Goal: Task Accomplishment & Management: Manage account settings

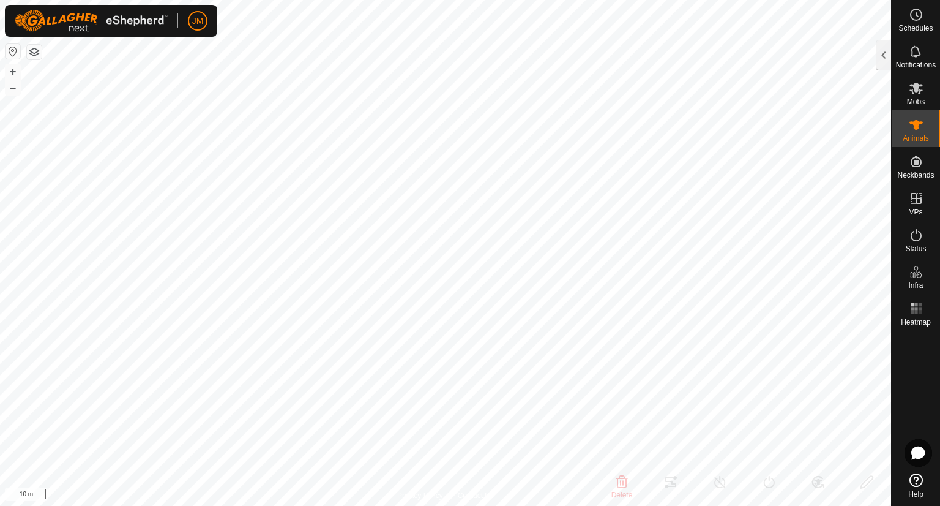
type input "19386"
type input "-"
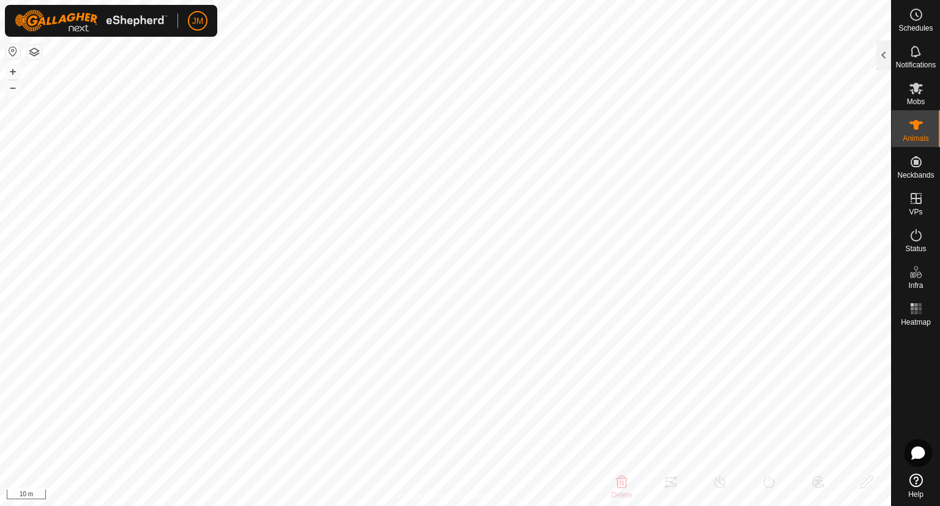
type input "-"
type input "240188"
type input "18299"
type input "-"
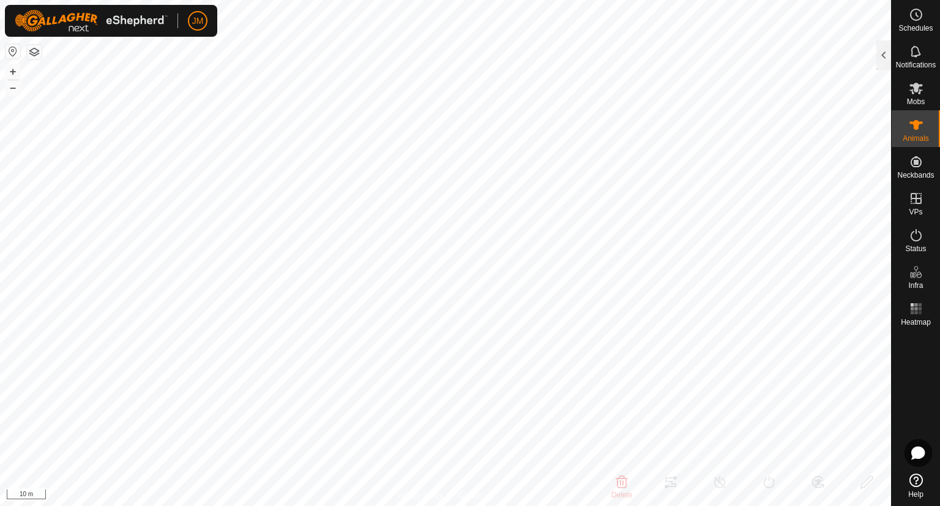
type input "-"
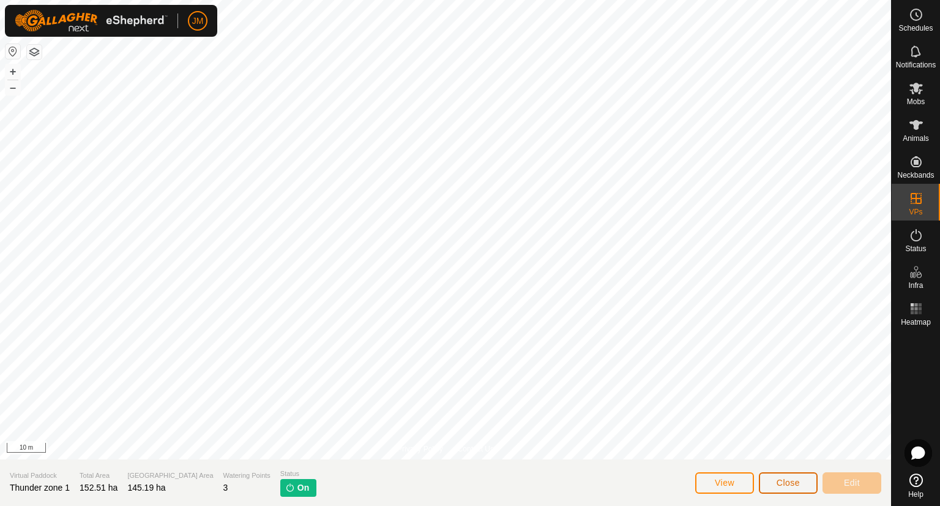
click at [798, 478] on span "Close" at bounding box center [788, 483] width 23 height 10
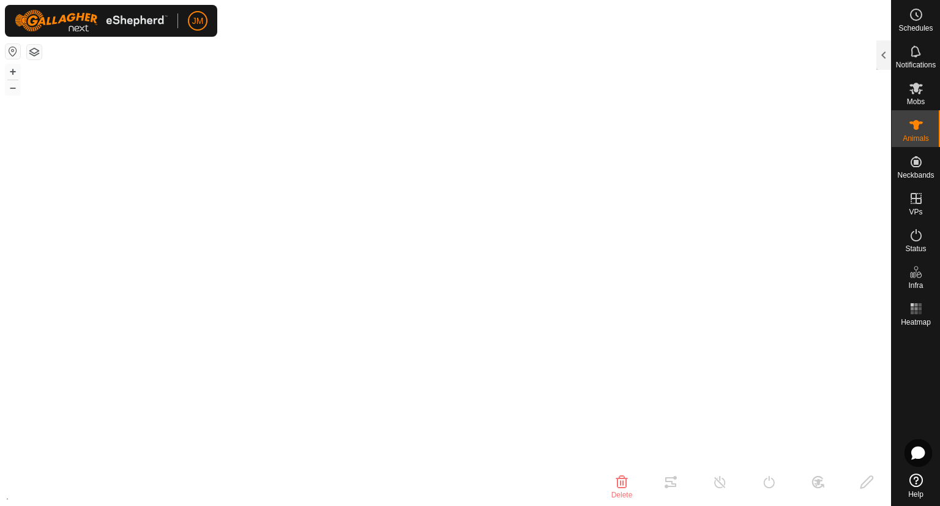
type input "18299"
type input "-"
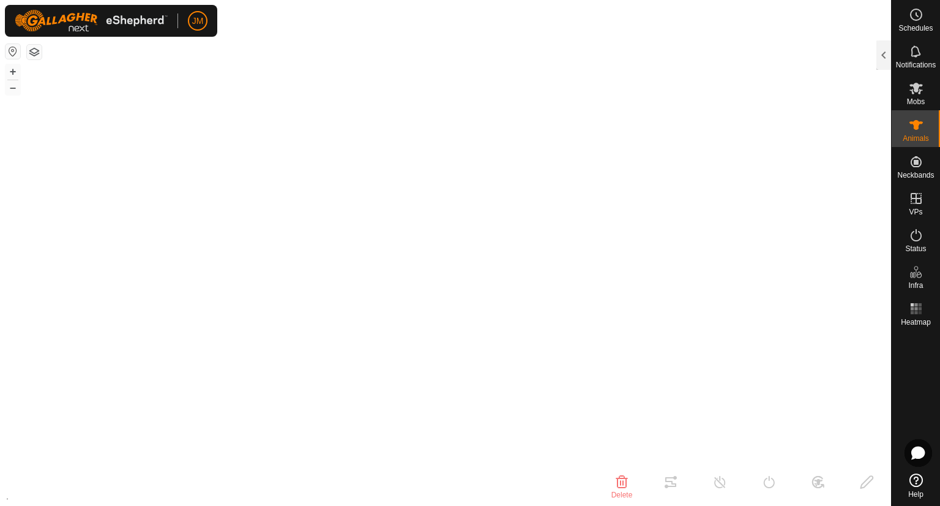
type input "-"
type input "21367"
type input "-"
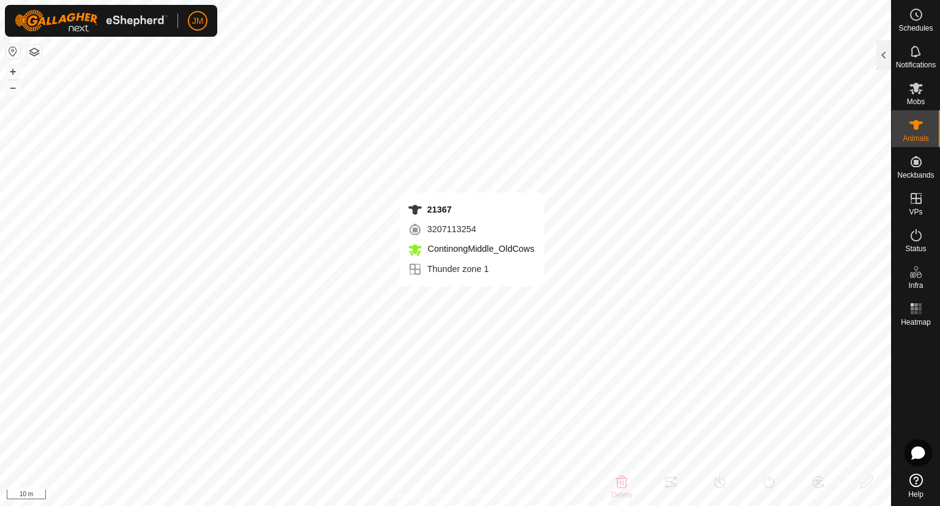
type input "-"
type input "240317"
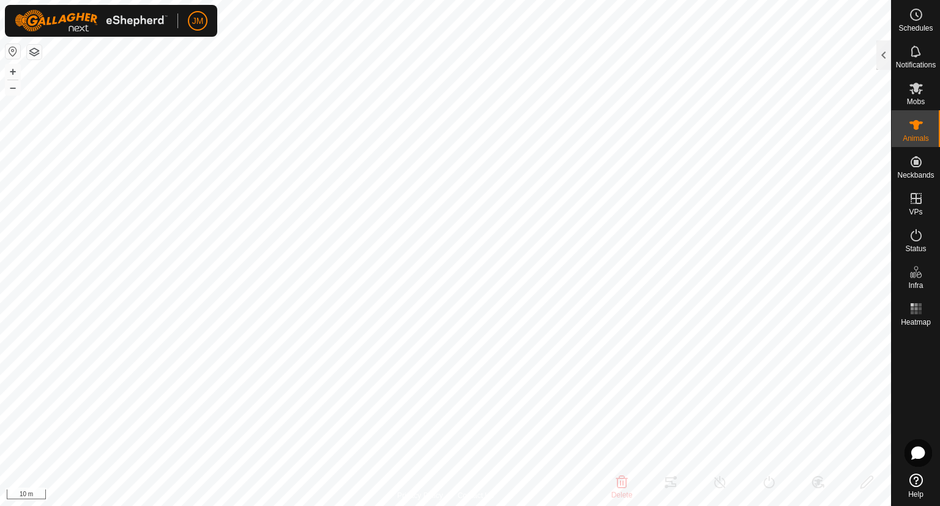
type input "-"
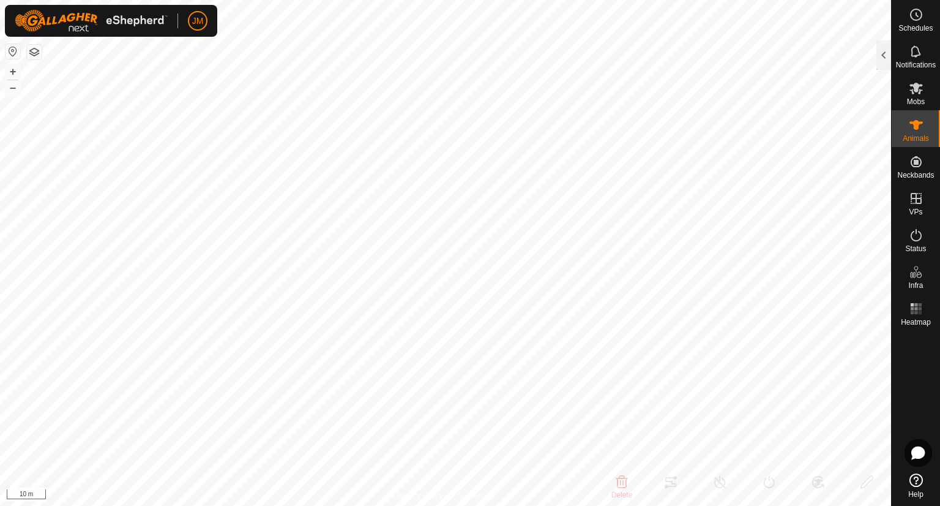
type input "-"
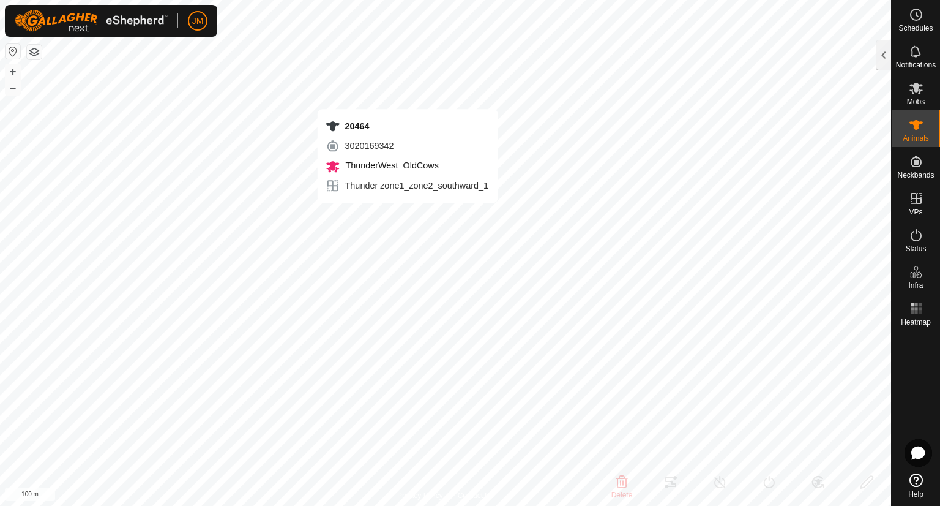
type input "20464"
type input "-"
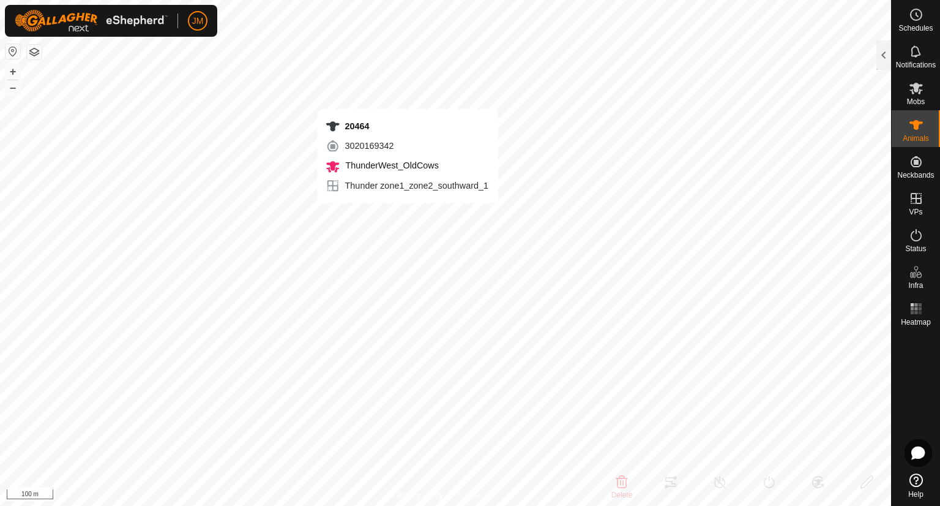
type input "-"
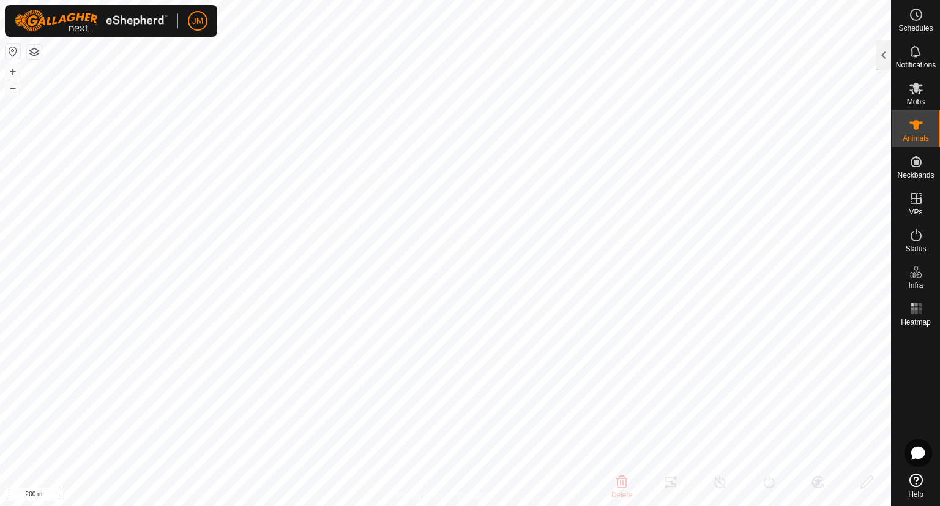
type input "220418"
type input "-"
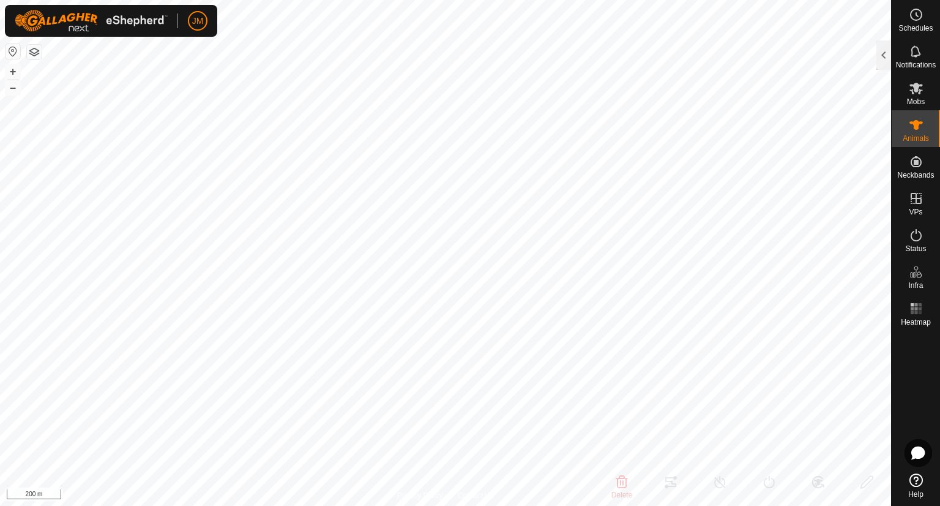
type input "-"
type input "220418"
